Goal: Ask a question

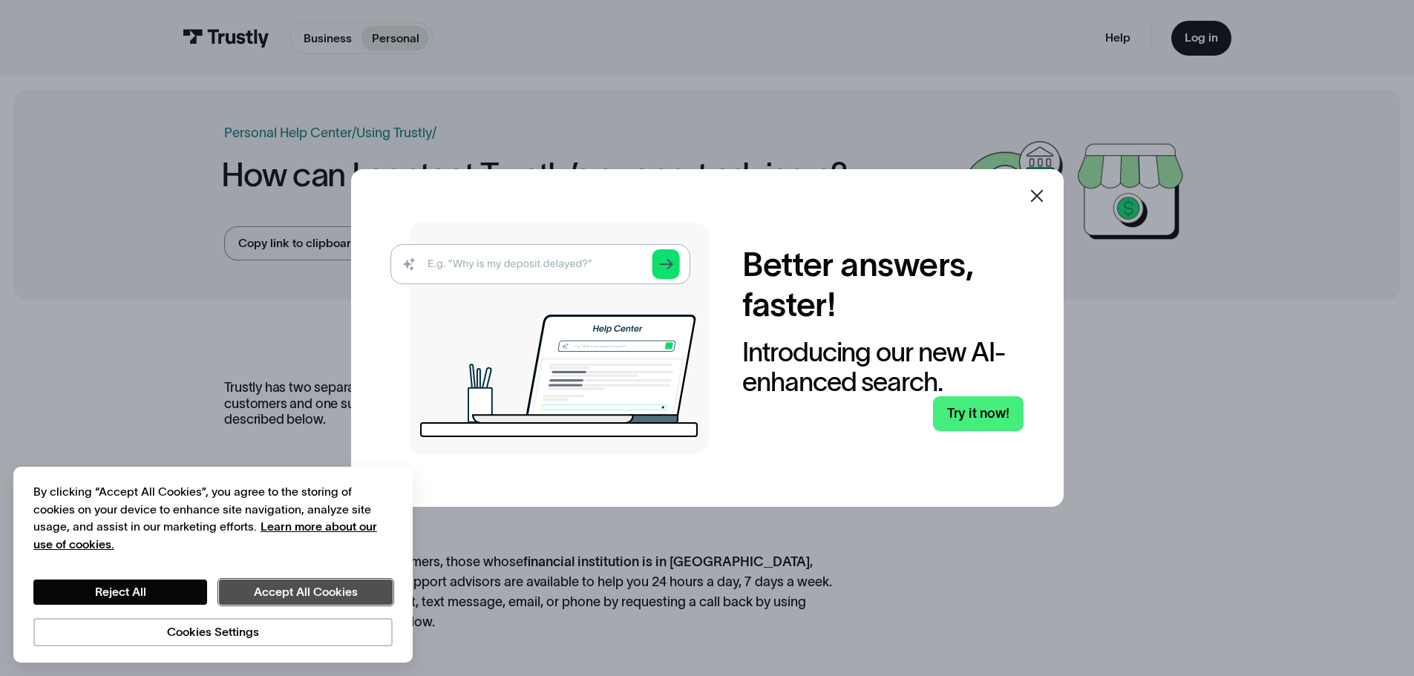
click at [286, 595] on button "Accept All Cookies" at bounding box center [306, 592] width 174 height 25
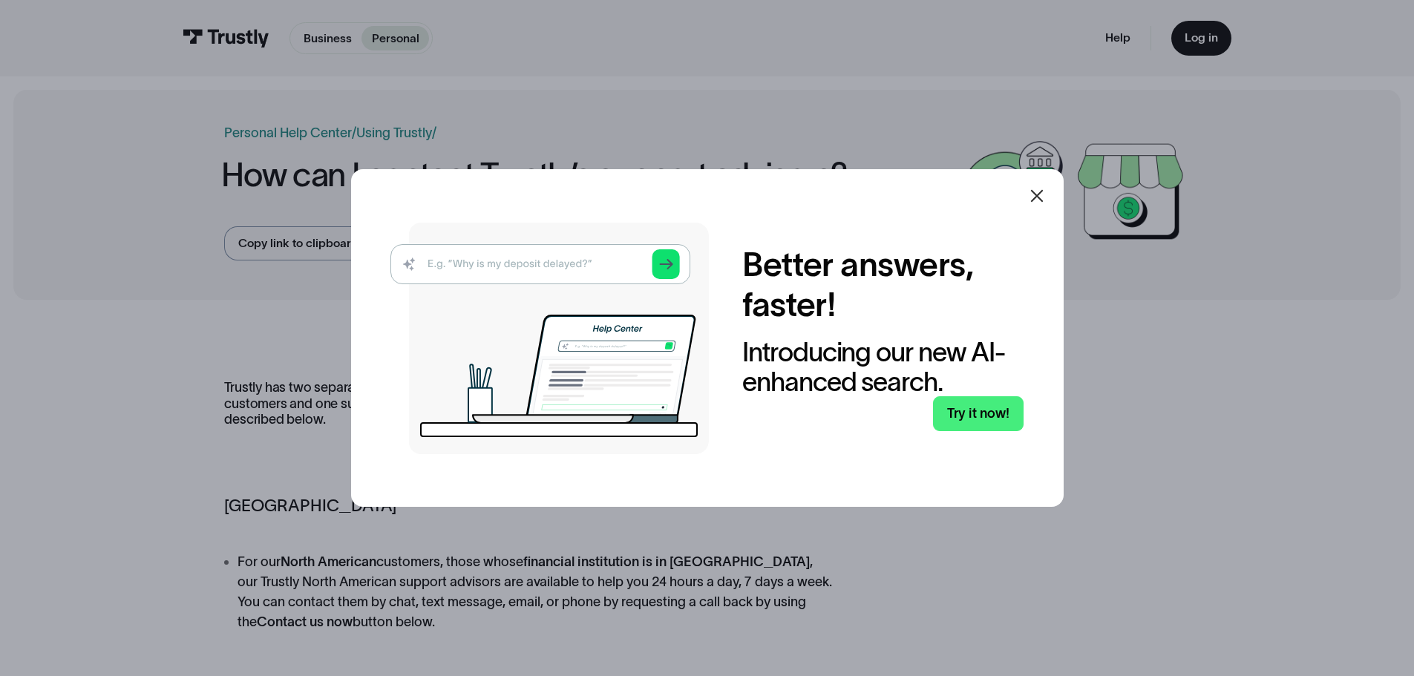
click at [514, 271] on img at bounding box center [549, 339] width 318 height 232
click at [514, 260] on img at bounding box center [549, 339] width 318 height 232
click at [995, 435] on div "Better answers, faster! Introducing our new AI-enhanced search. Try it now!" at bounding box center [706, 339] width 632 height 232
click at [983, 413] on link "Try it now!" at bounding box center [978, 413] width 91 height 35
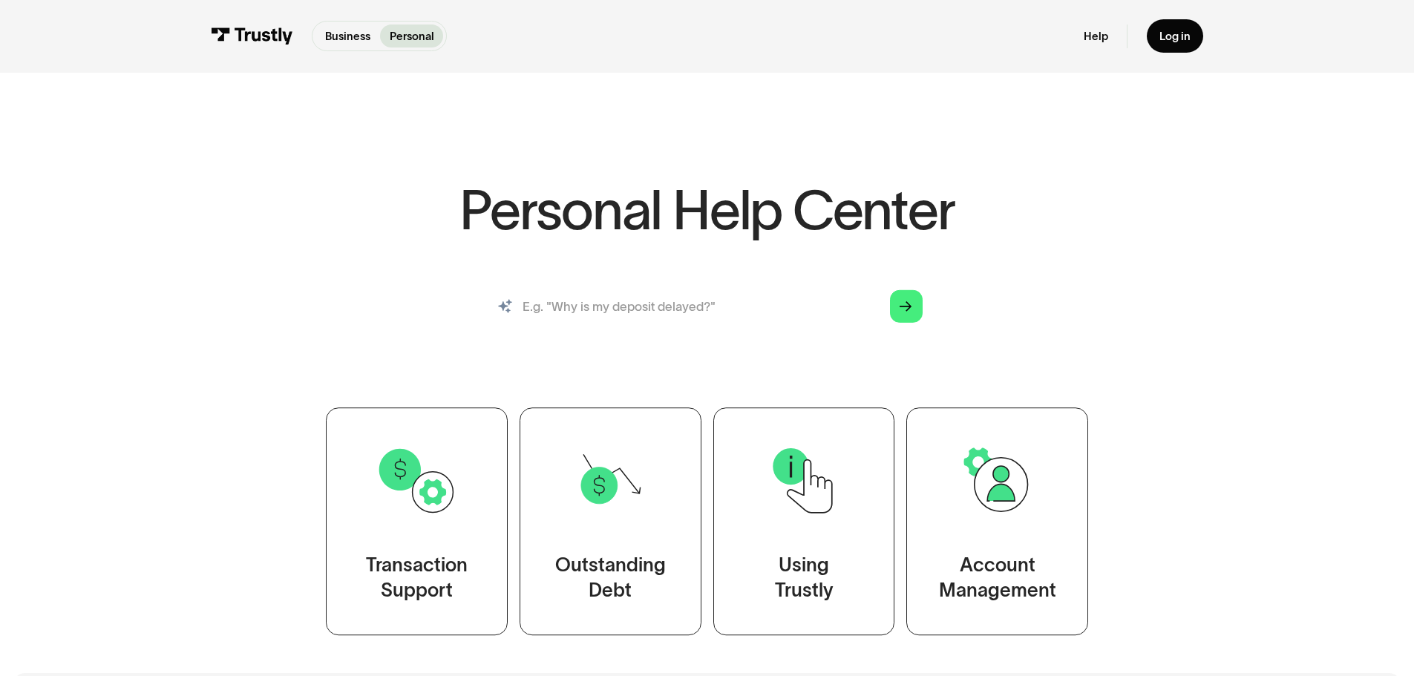
click at [606, 312] on input "search" at bounding box center [707, 306] width 456 height 50
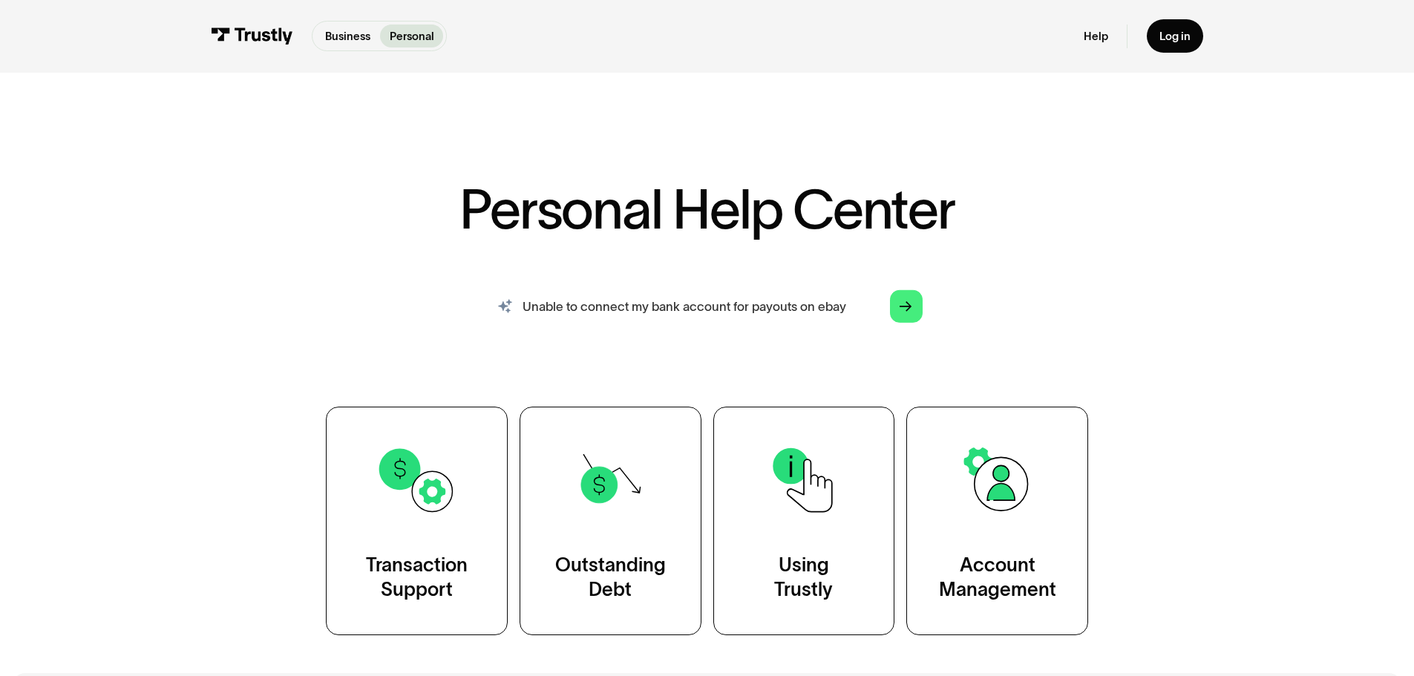
type input "Unable to connect my bank account for payouts on ebay"
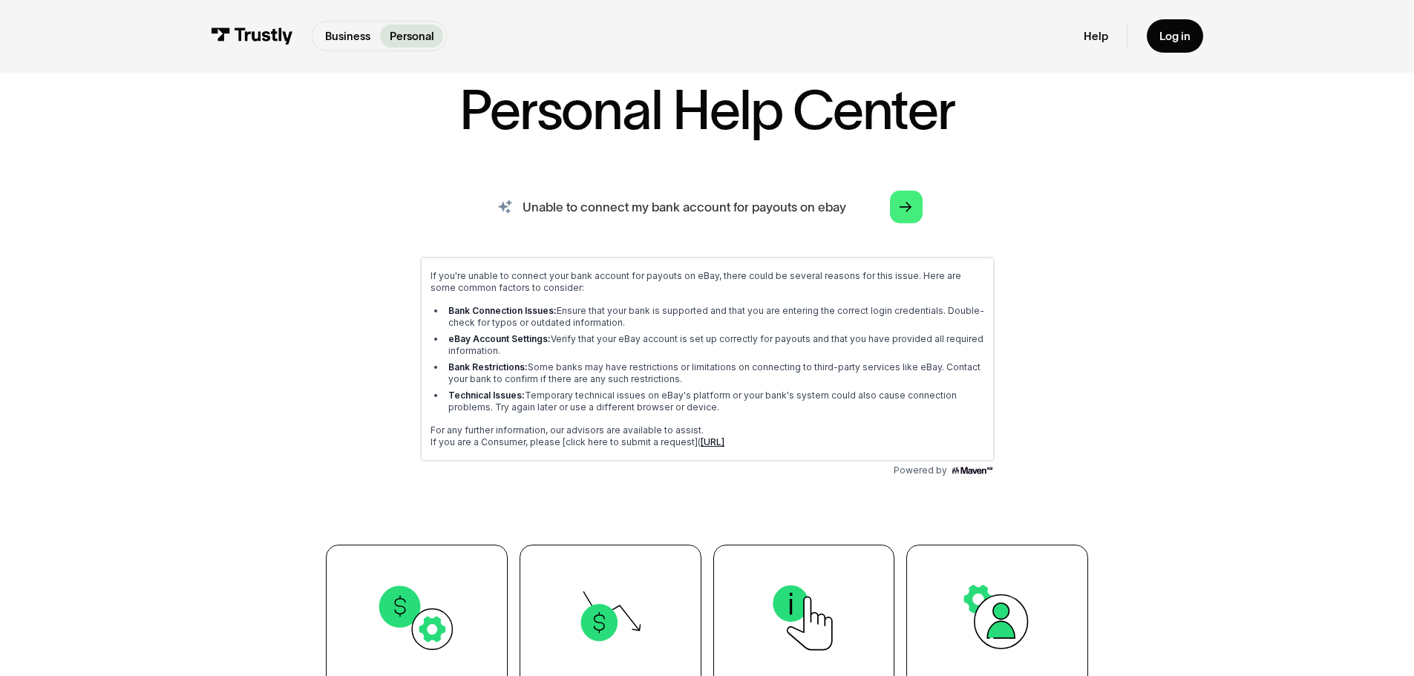
scroll to position [74, 0]
